Goal: Check status: Check status

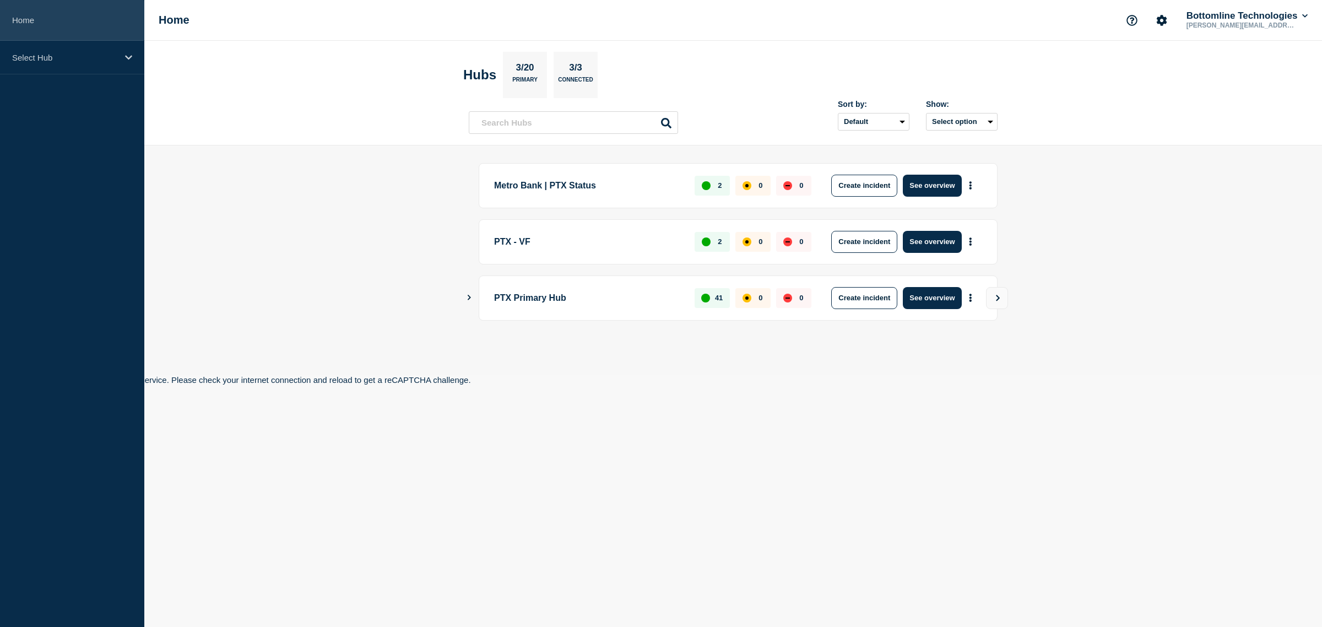
click at [26, 29] on link "Home" at bounding box center [72, 20] width 144 height 41
click at [45, 46] on div "Select Hub" at bounding box center [72, 58] width 144 height 34
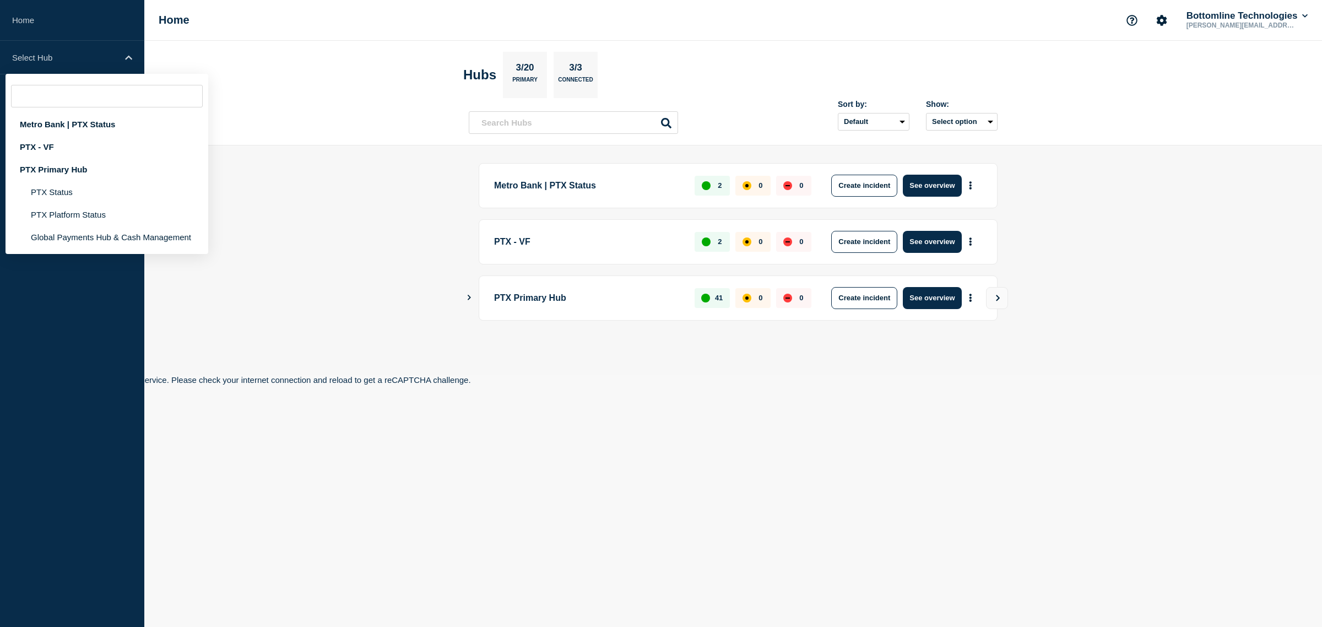
click at [295, 102] on header "Hubs 3/20 Primary 3/3 Connected Sort by: Default Last added Last updated Most a…" at bounding box center [733, 93] width 1178 height 105
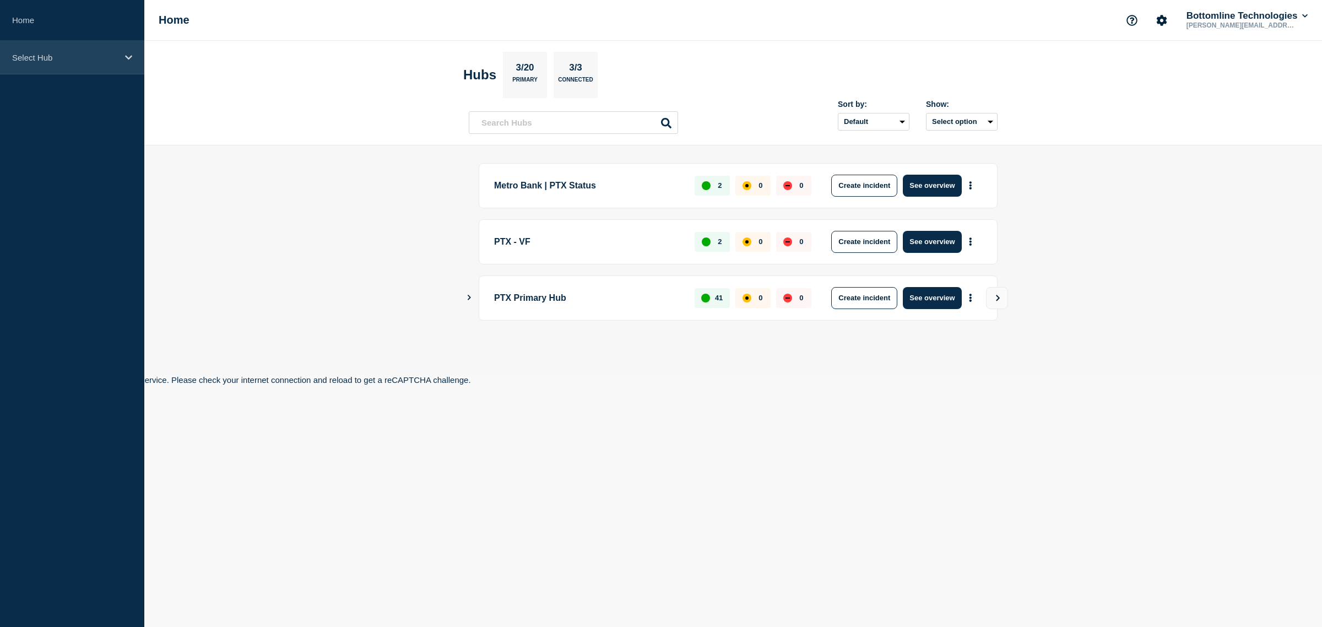
click at [95, 53] on p "Select Hub" at bounding box center [65, 57] width 106 height 9
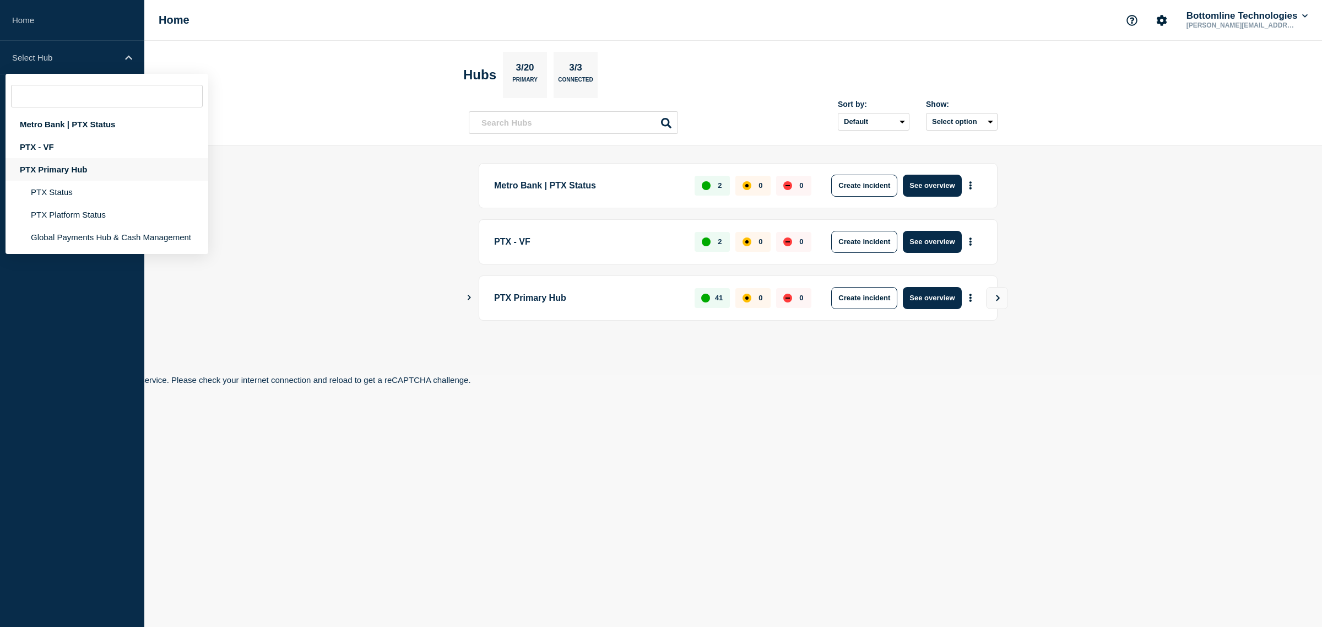
click at [120, 169] on div "PTX Primary Hub" at bounding box center [107, 169] width 203 height 23
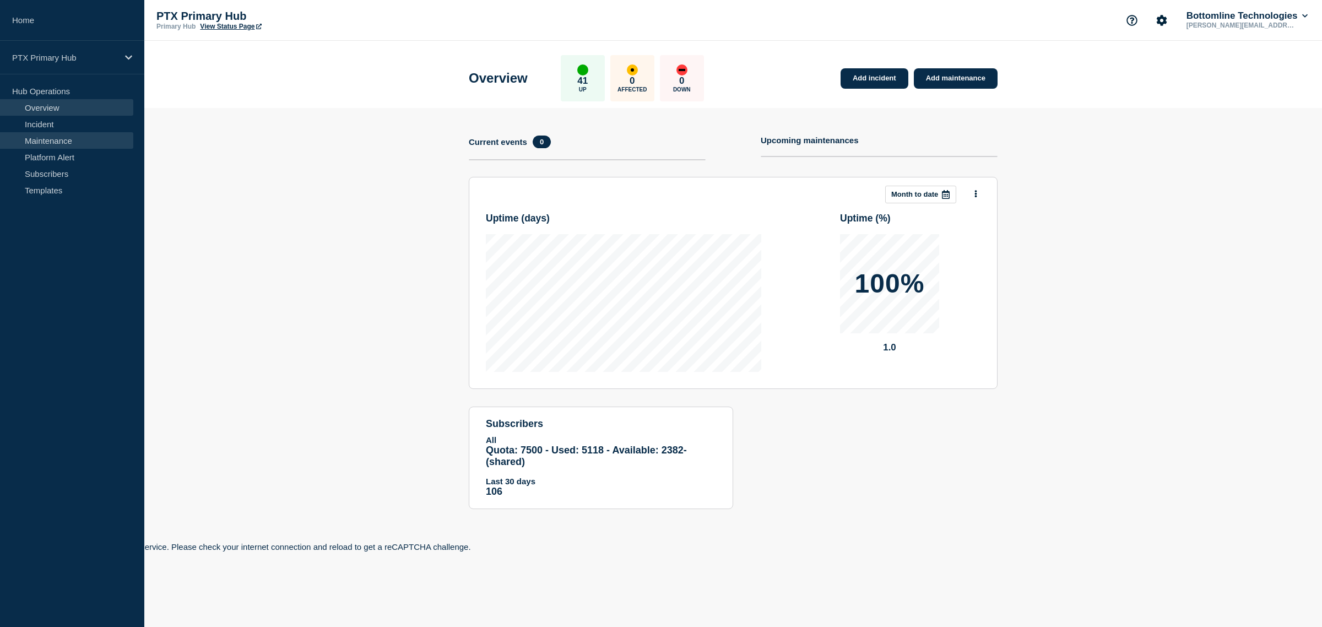
click at [75, 135] on link "Maintenance" at bounding box center [66, 140] width 133 height 17
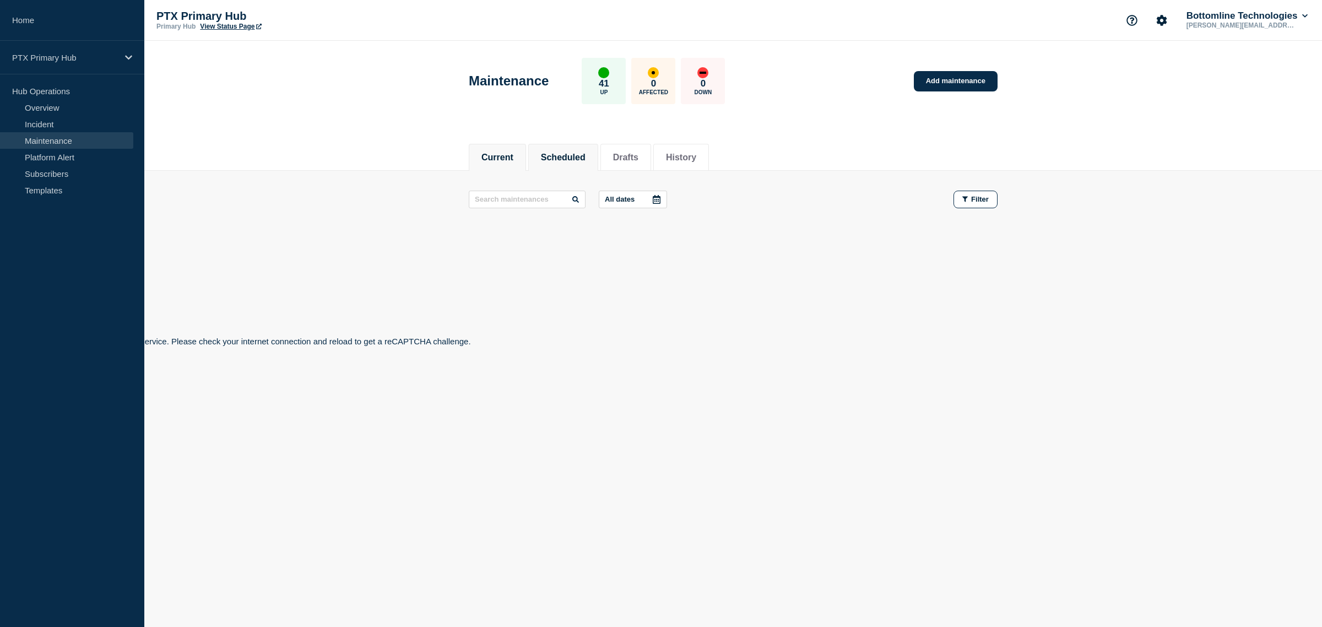
click at [584, 156] on button "Scheduled" at bounding box center [563, 158] width 45 height 10
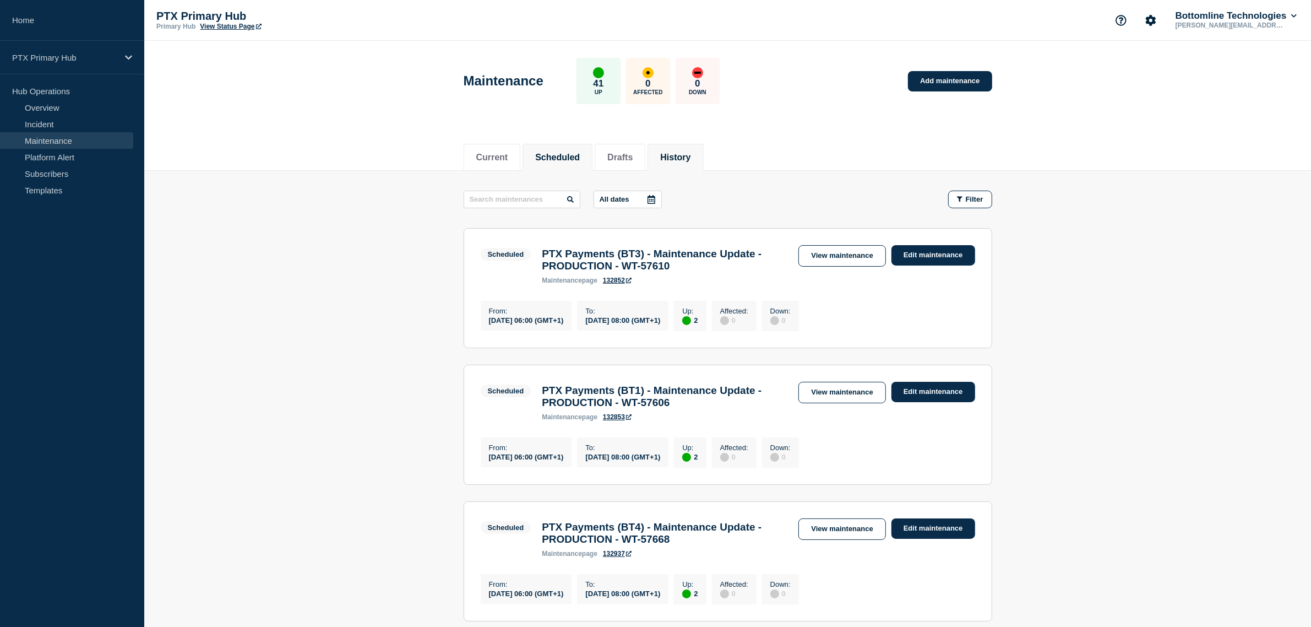
click at [690, 153] on button "History" at bounding box center [675, 158] width 30 height 10
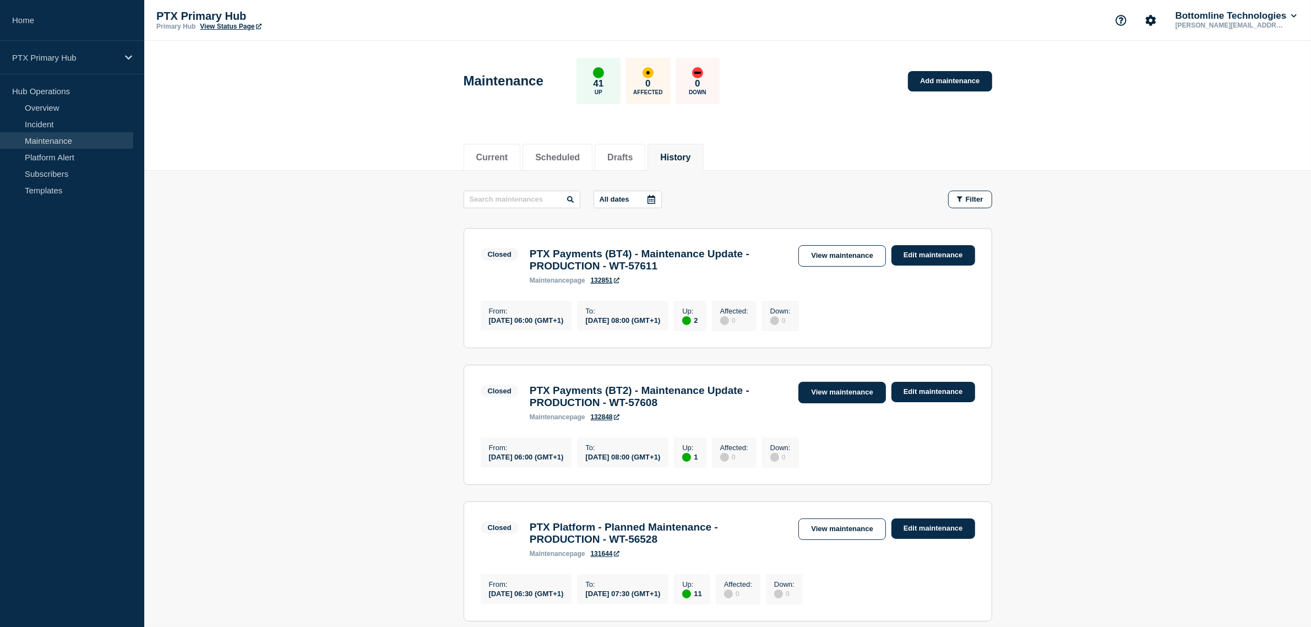
click at [852, 391] on link "View maintenance" at bounding box center [842, 392] width 87 height 21
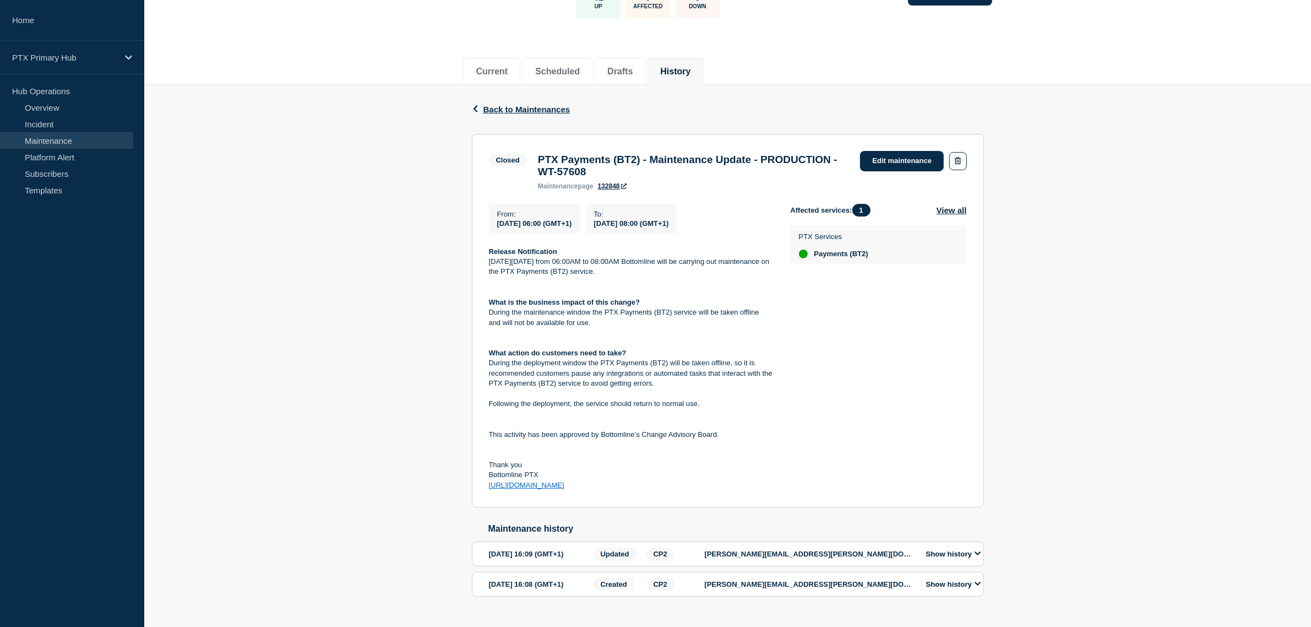
scroll to position [139, 0]
